Goal: Task Accomplishment & Management: Use online tool/utility

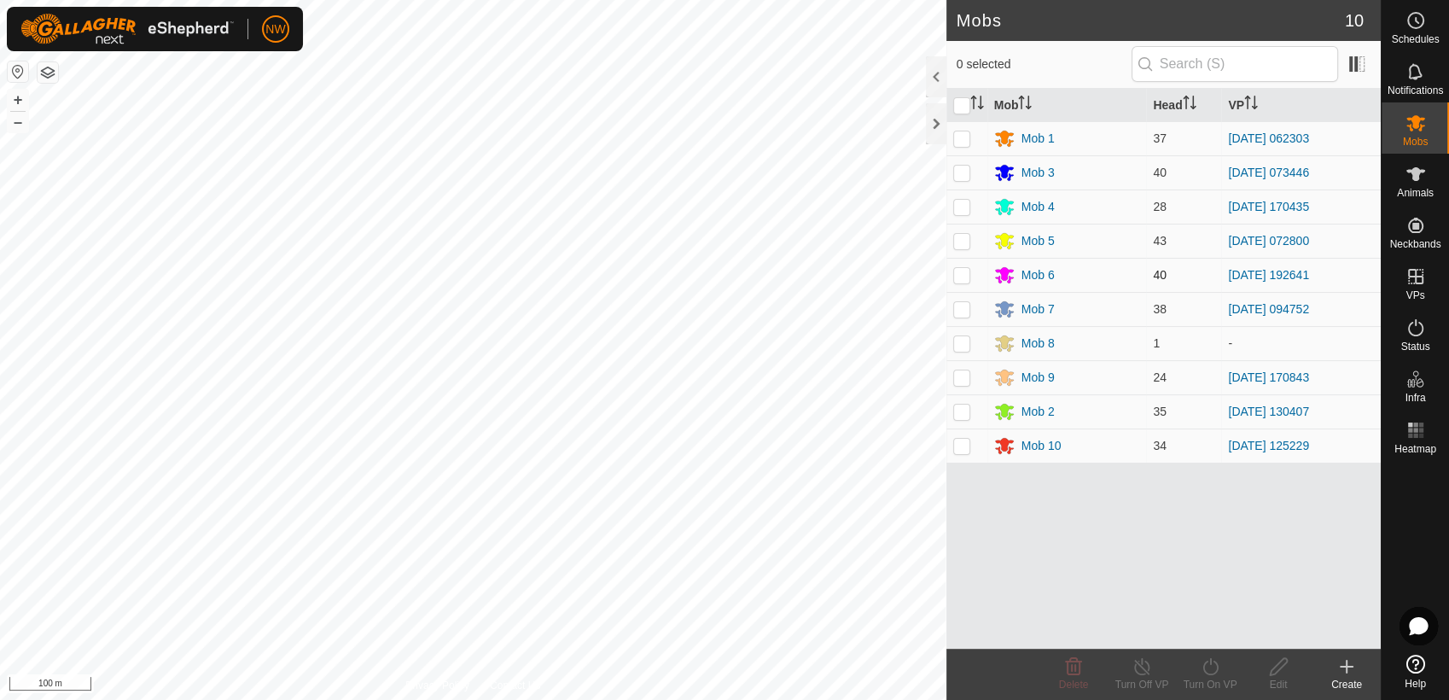
click at [962, 272] on p-checkbox at bounding box center [961, 275] width 17 height 14
checkbox input "true"
click at [1142, 672] on icon at bounding box center [1141, 666] width 21 height 20
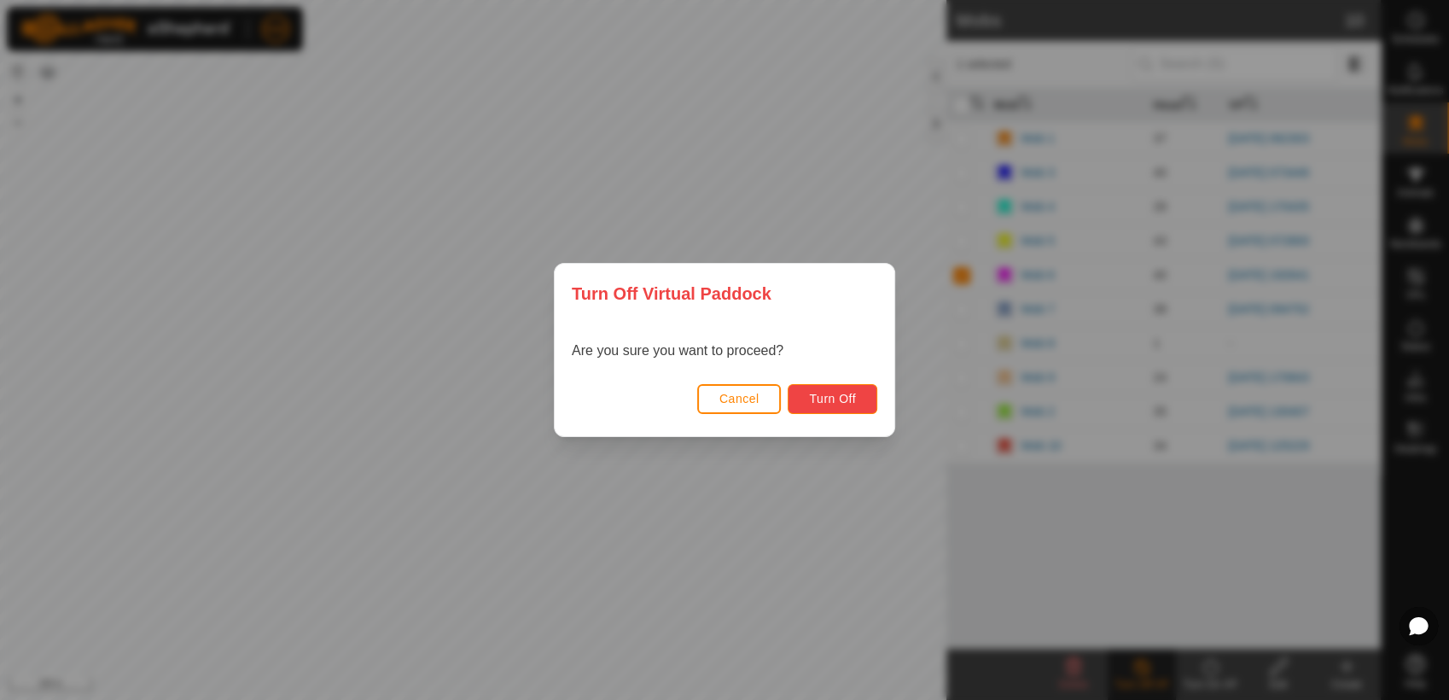
click at [834, 393] on span "Turn Off" at bounding box center [832, 399] width 47 height 14
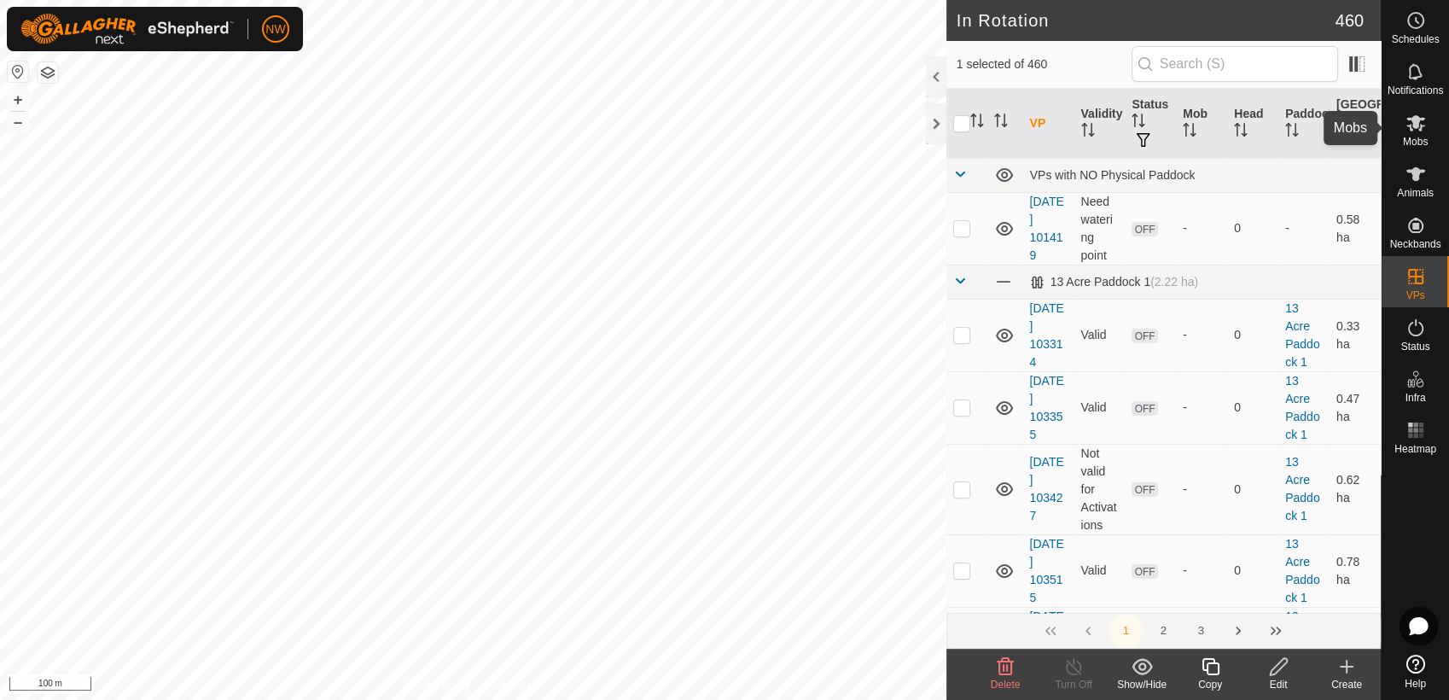
click at [1409, 126] on icon at bounding box center [1415, 123] width 19 height 16
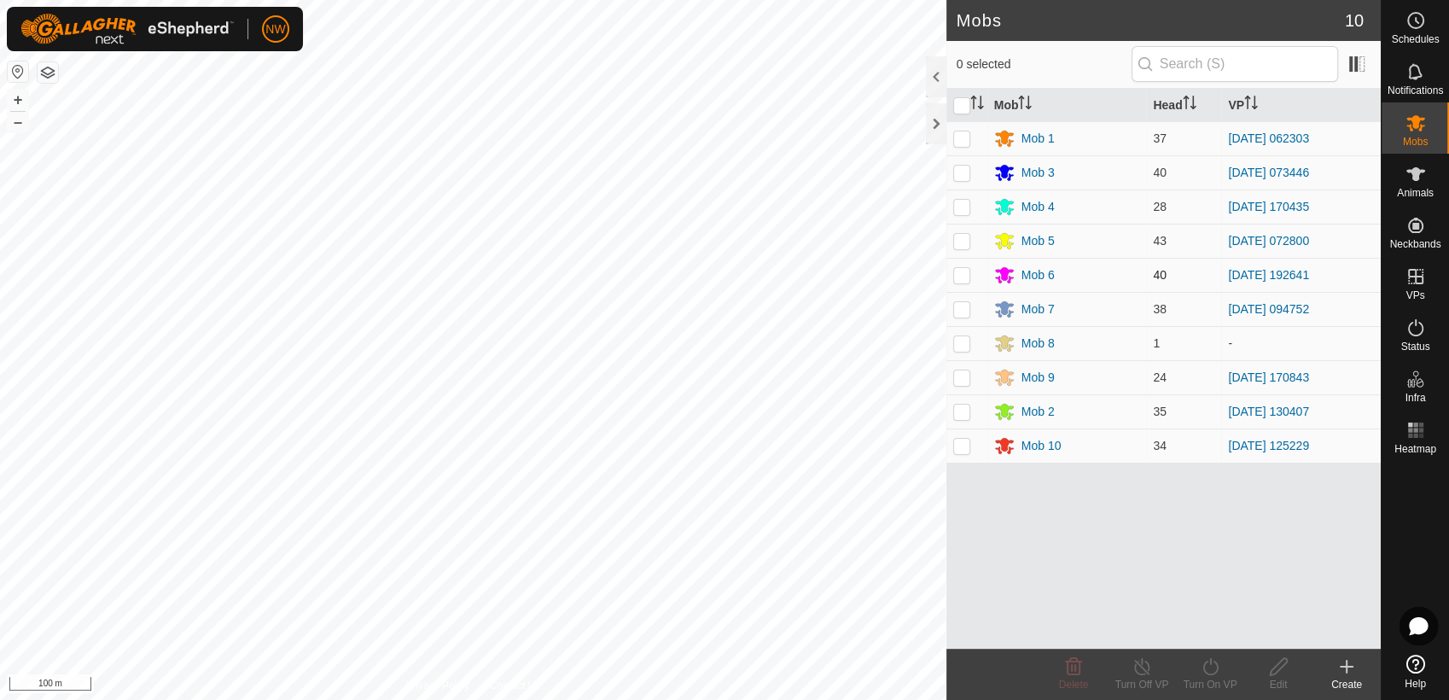
click at [961, 272] on p-checkbox at bounding box center [961, 275] width 17 height 14
checkbox input "true"
click at [1215, 673] on icon at bounding box center [1210, 666] width 21 height 20
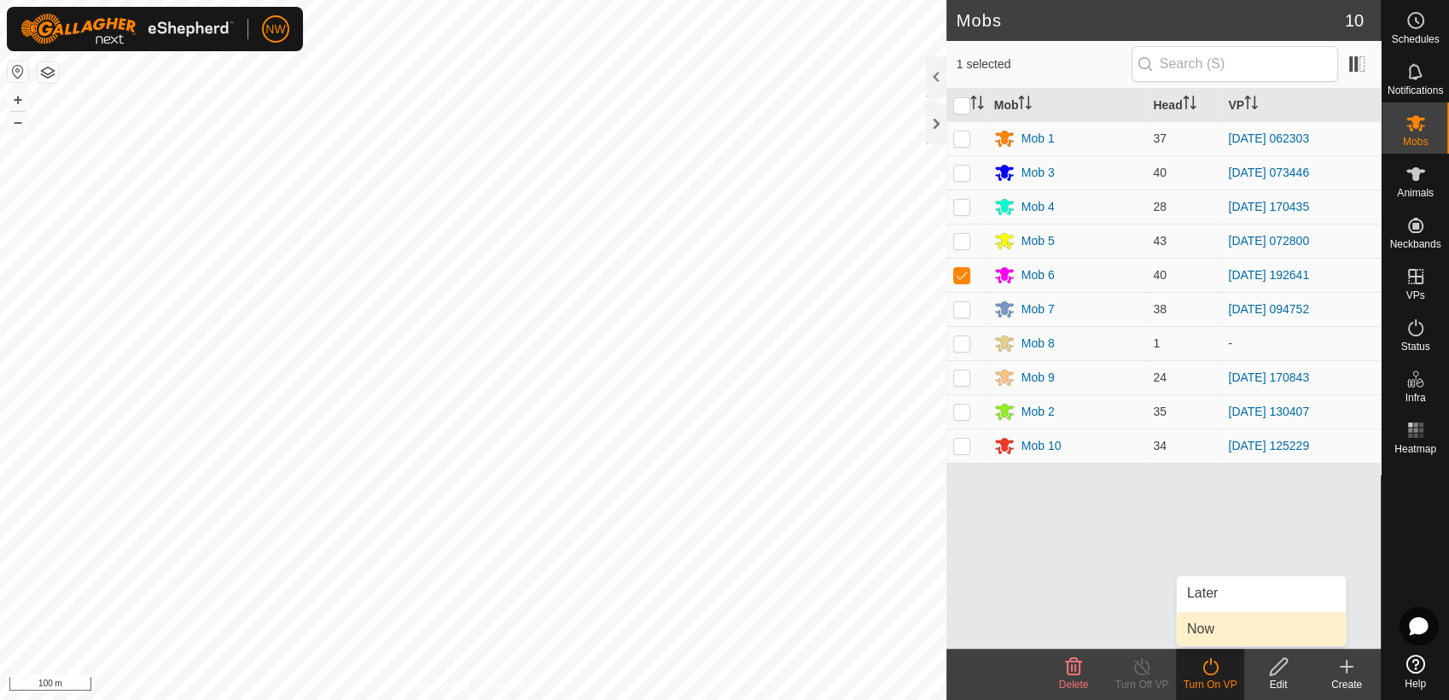
click at [1222, 629] on link "Now" at bounding box center [1261, 629] width 169 height 34
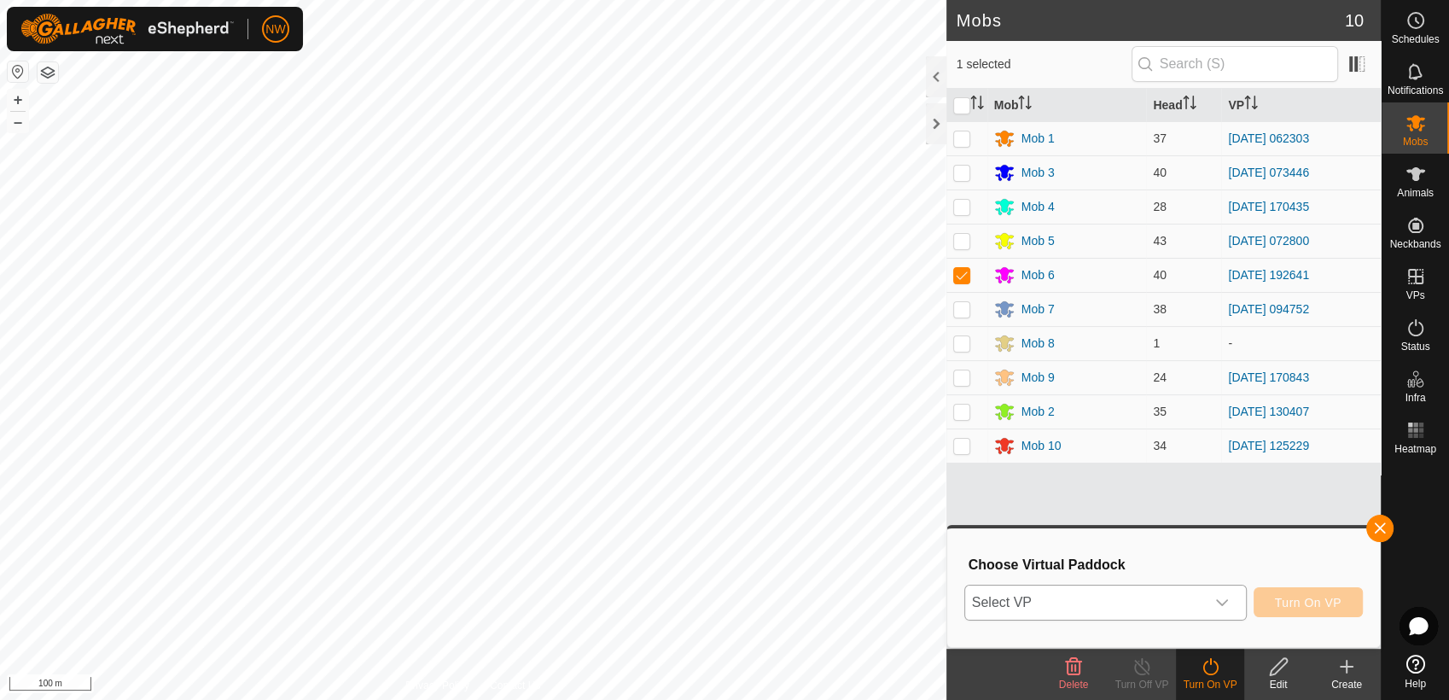
click at [1225, 600] on icon "dropdown trigger" at bounding box center [1222, 603] width 14 height 14
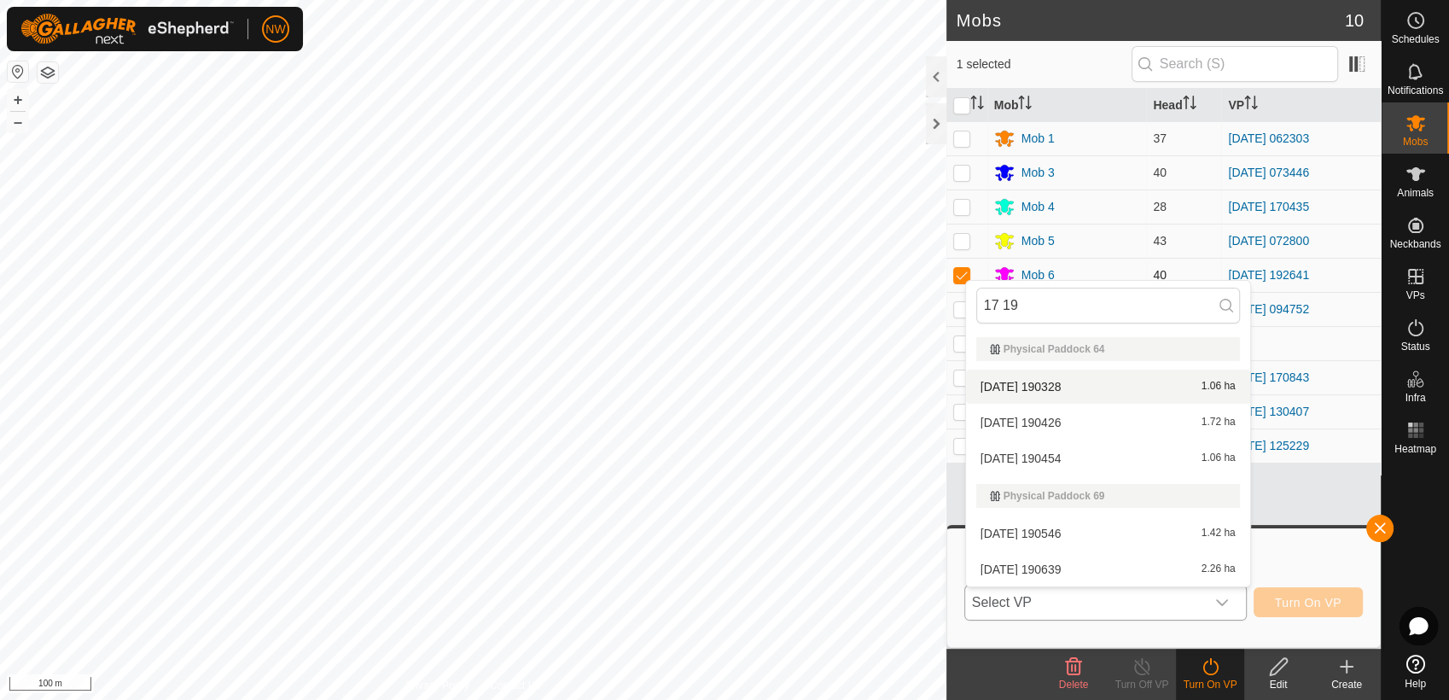
type input "17 19"
